Goal: Navigation & Orientation: Find specific page/section

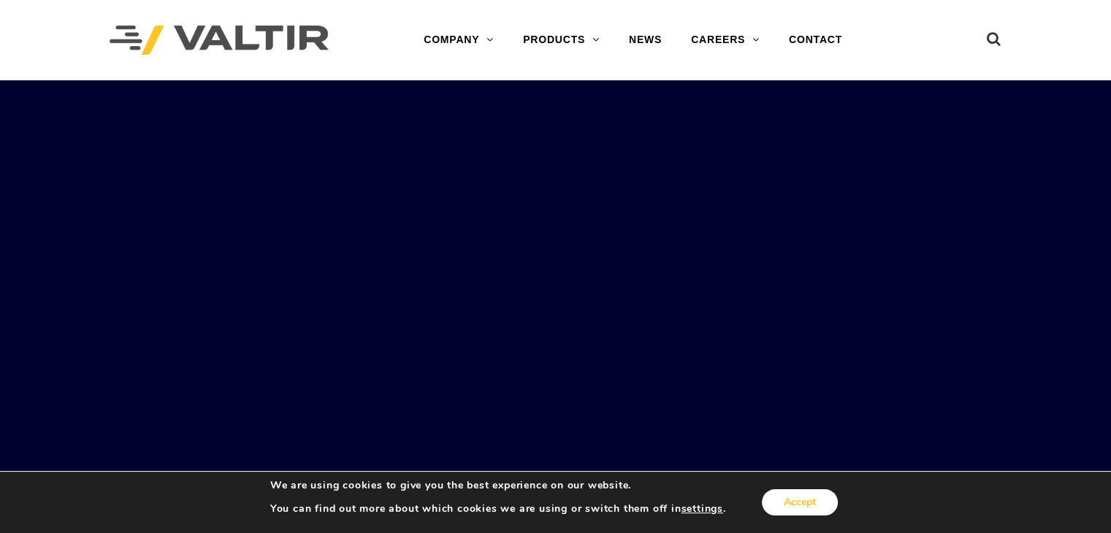
click at [789, 499] on button "Accept" at bounding box center [800, 502] width 76 height 26
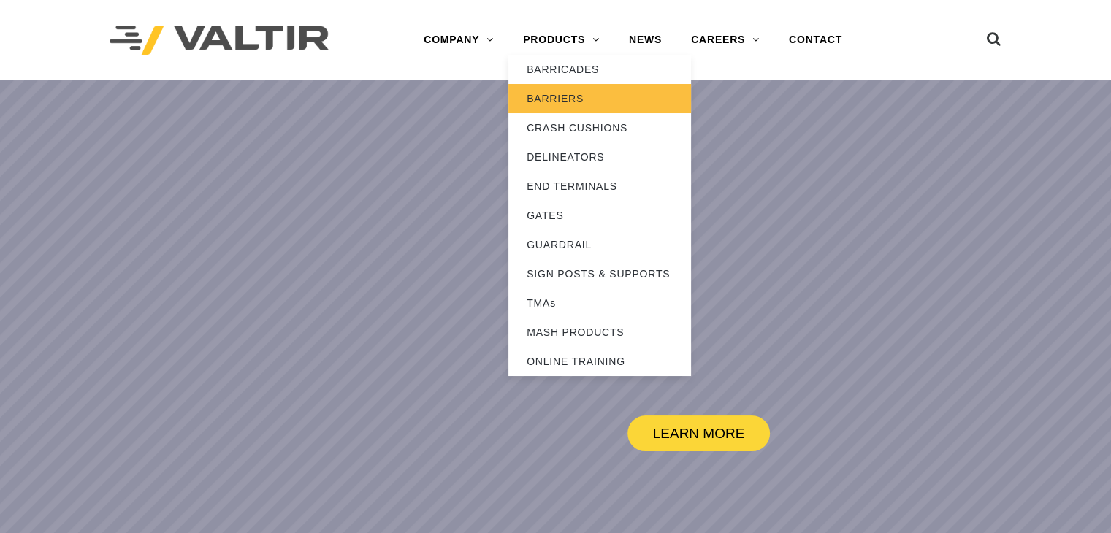
click at [564, 99] on link "BARRIERS" at bounding box center [599, 98] width 183 height 29
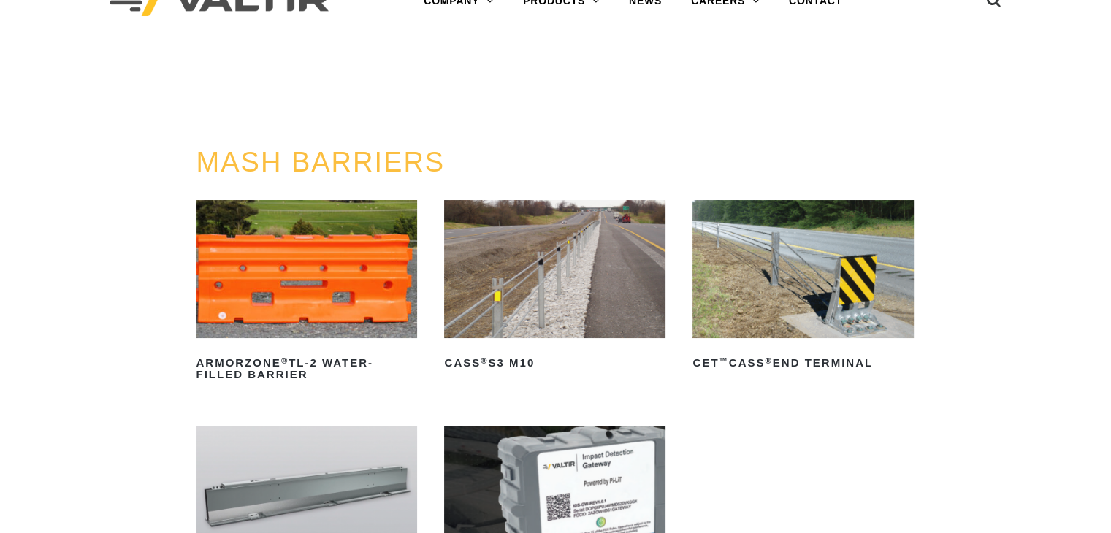
scroll to position [146, 0]
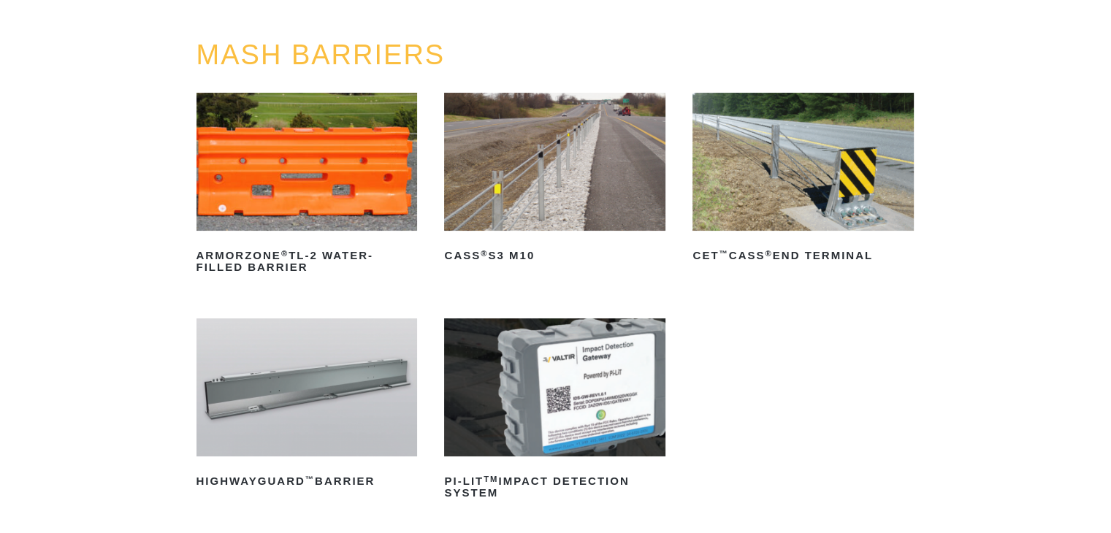
click at [444, 180] on img at bounding box center [554, 162] width 221 height 138
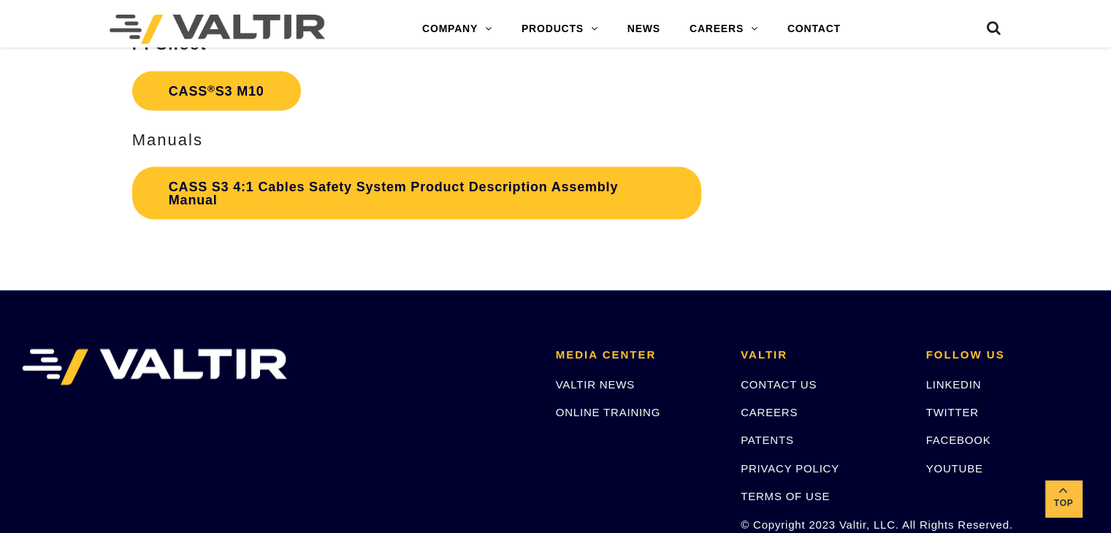
scroll to position [3394, 0]
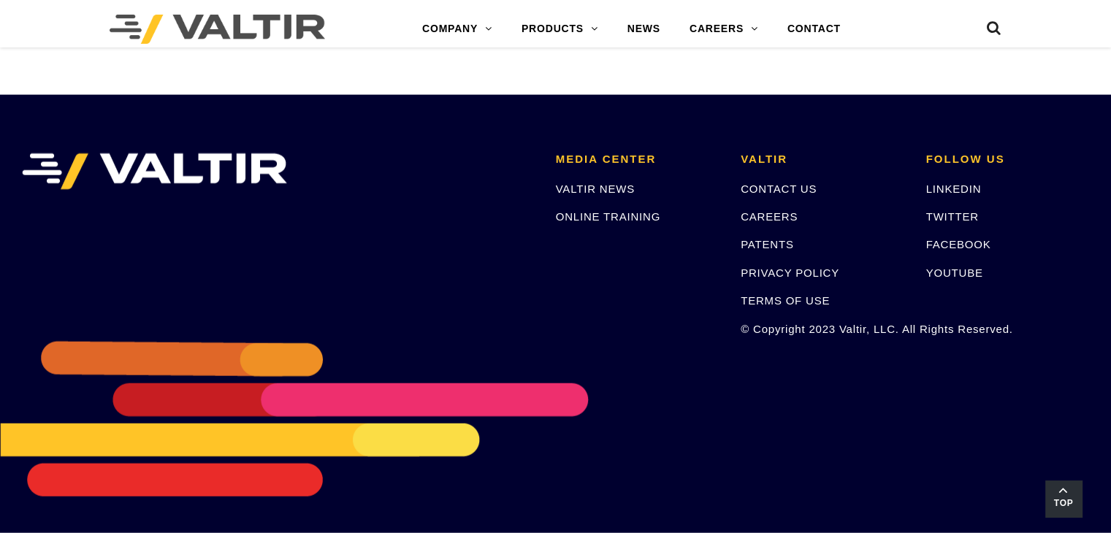
click at [1058, 503] on span "Top" at bounding box center [1063, 503] width 37 height 17
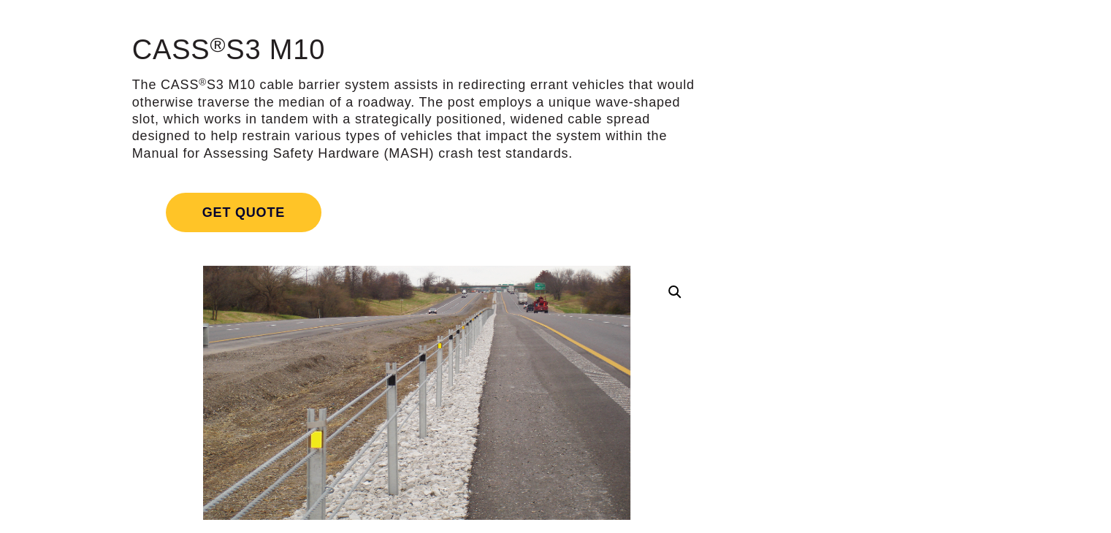
scroll to position [0, 0]
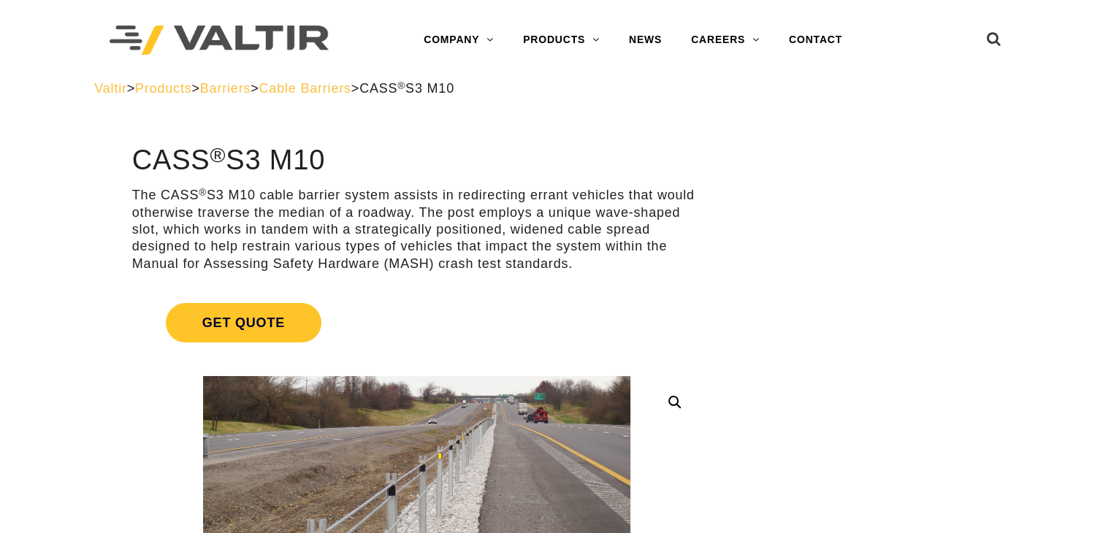
click at [125, 20] on div at bounding box center [235, 40] width 251 height 80
click at [129, 39] on img at bounding box center [219, 41] width 219 height 30
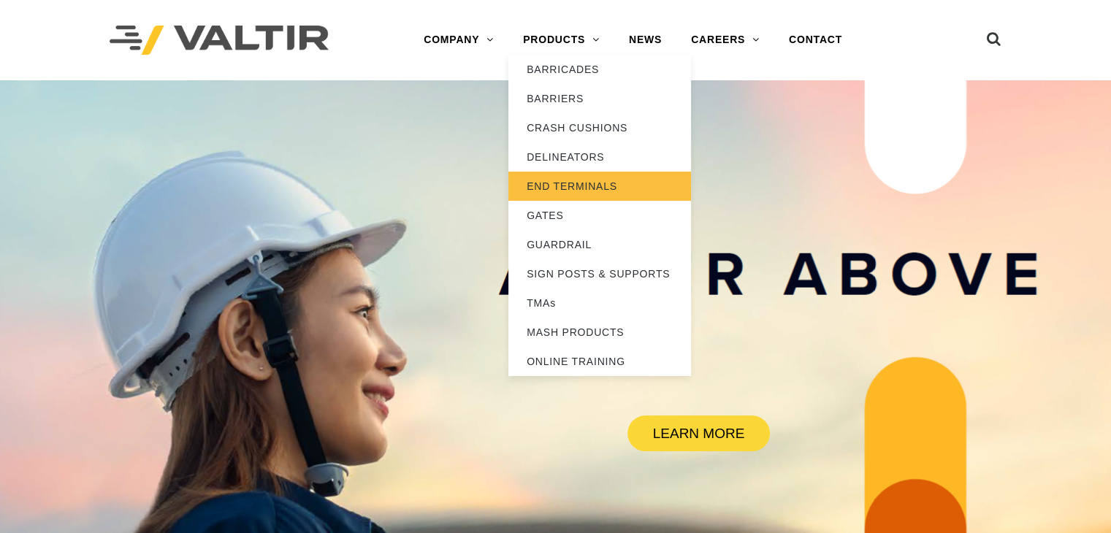
click at [553, 193] on link "END TERMINALS" at bounding box center [599, 186] width 183 height 29
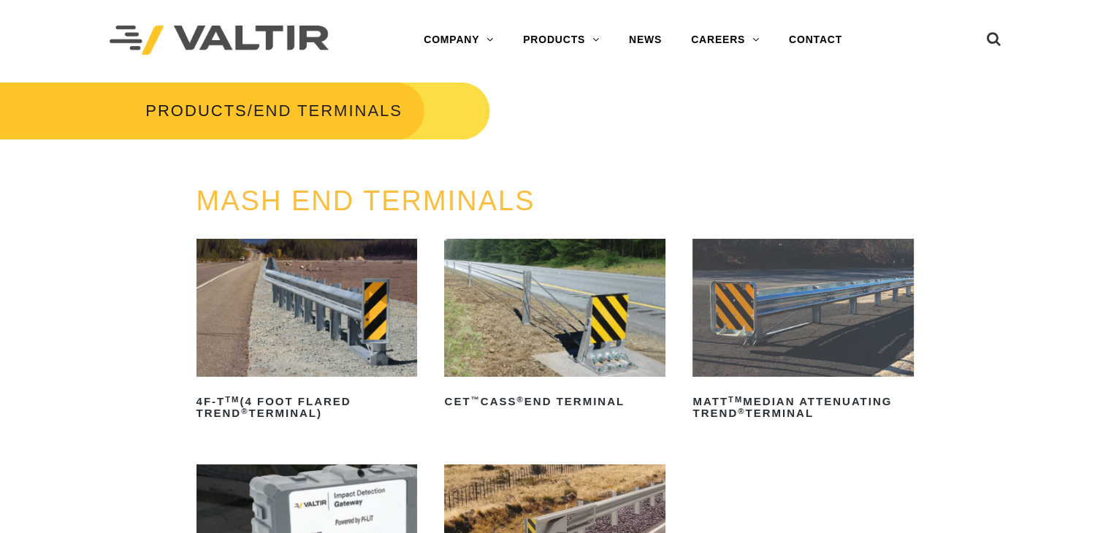
click at [548, 283] on img at bounding box center [554, 308] width 221 height 138
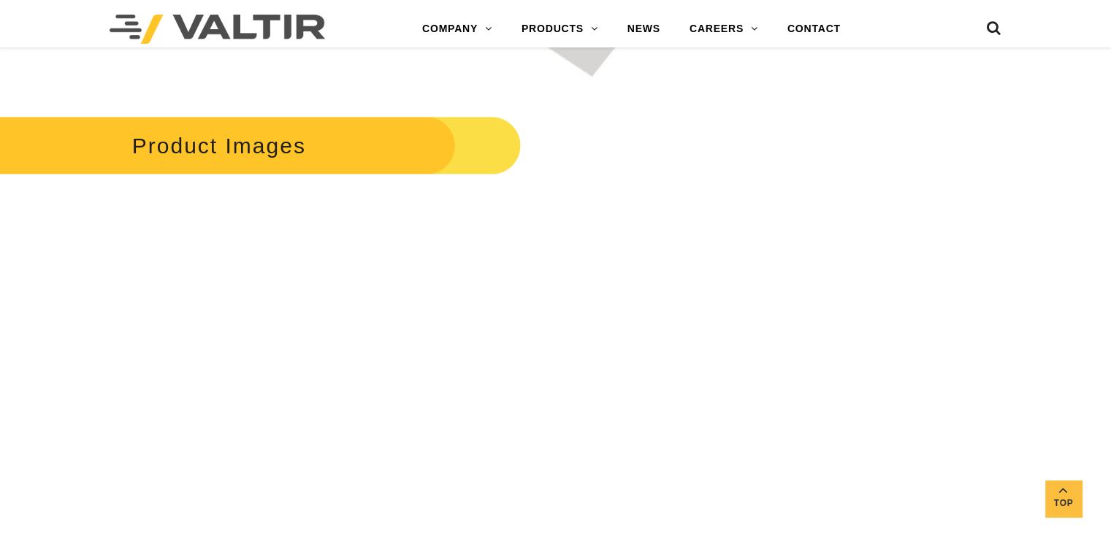
scroll to position [2190, 0]
